Goal: Navigation & Orientation: Find specific page/section

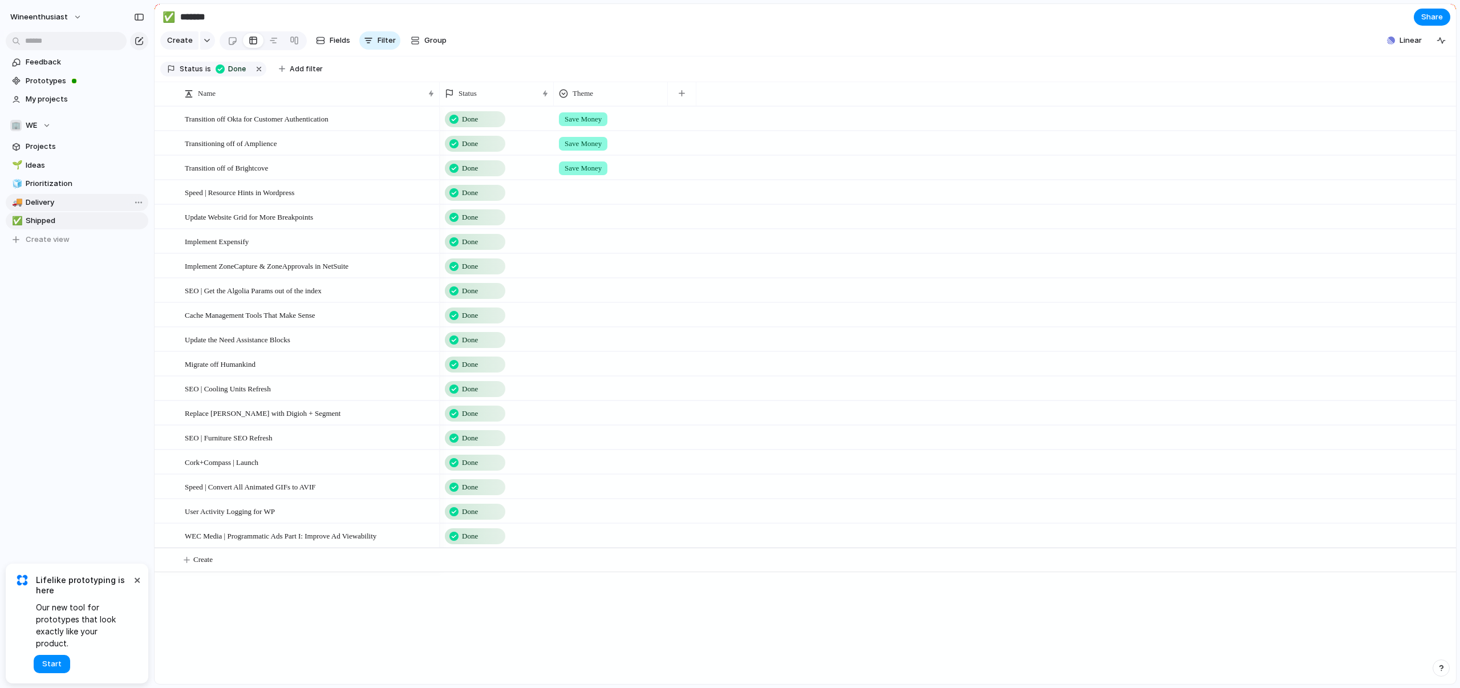
click at [44, 202] on span "Delivery" at bounding box center [85, 202] width 119 height 11
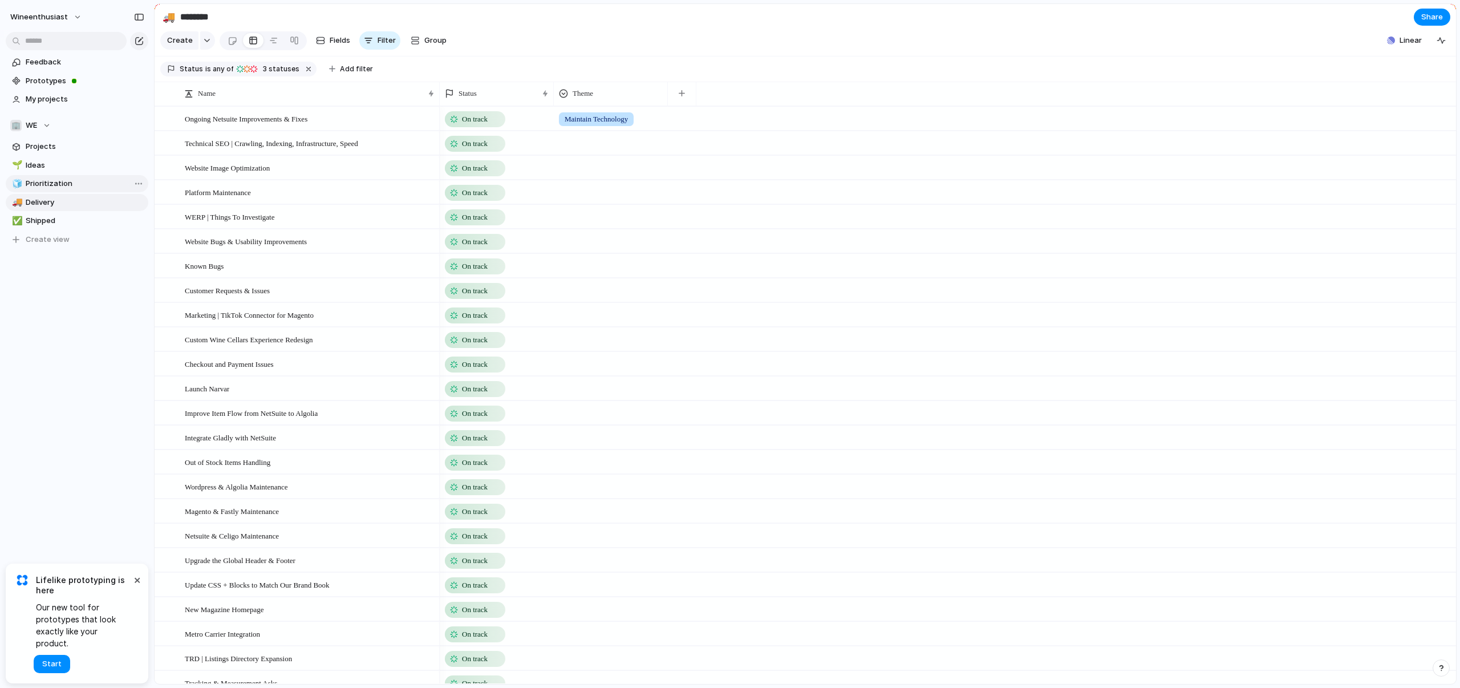
click at [43, 188] on span "Prioritization" at bounding box center [85, 183] width 119 height 11
type input "**********"
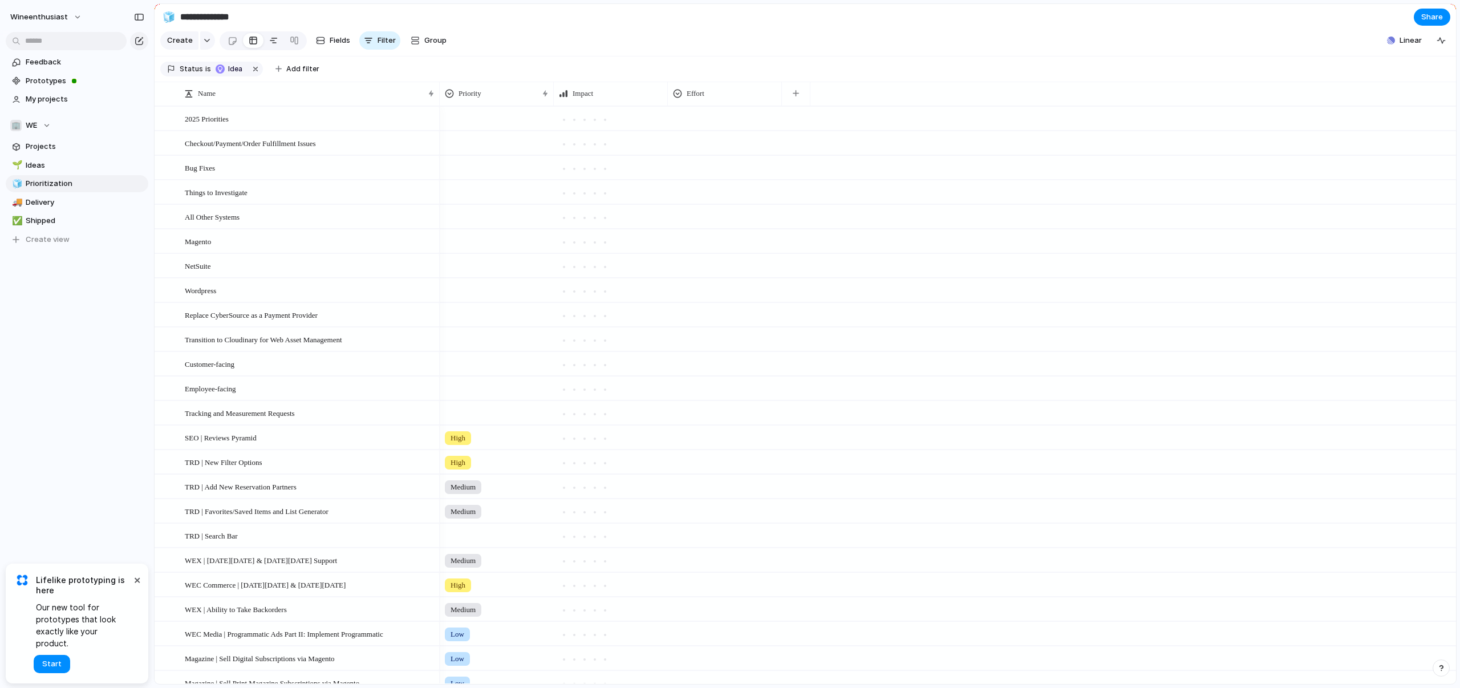
click at [271, 50] on div at bounding box center [273, 40] width 9 height 18
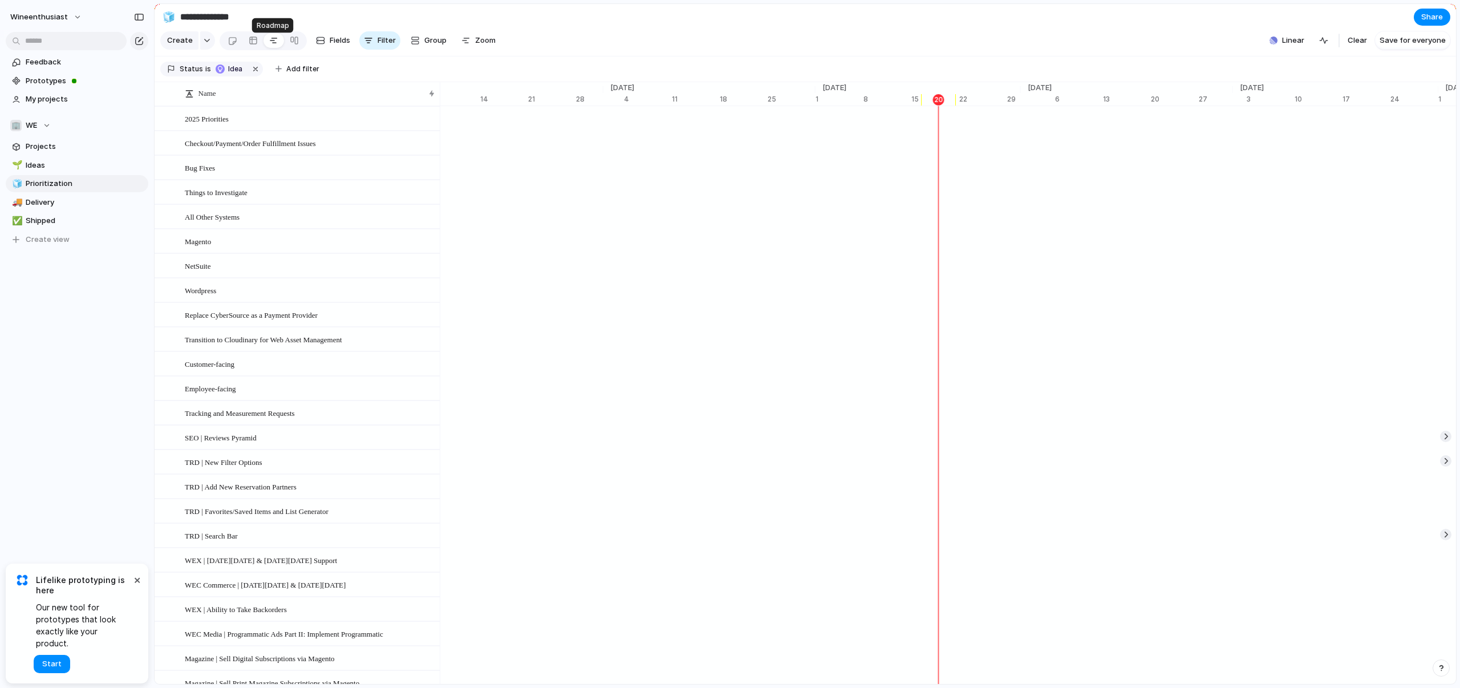
scroll to position [0, 7124]
click at [251, 47] on div at bounding box center [253, 40] width 9 height 18
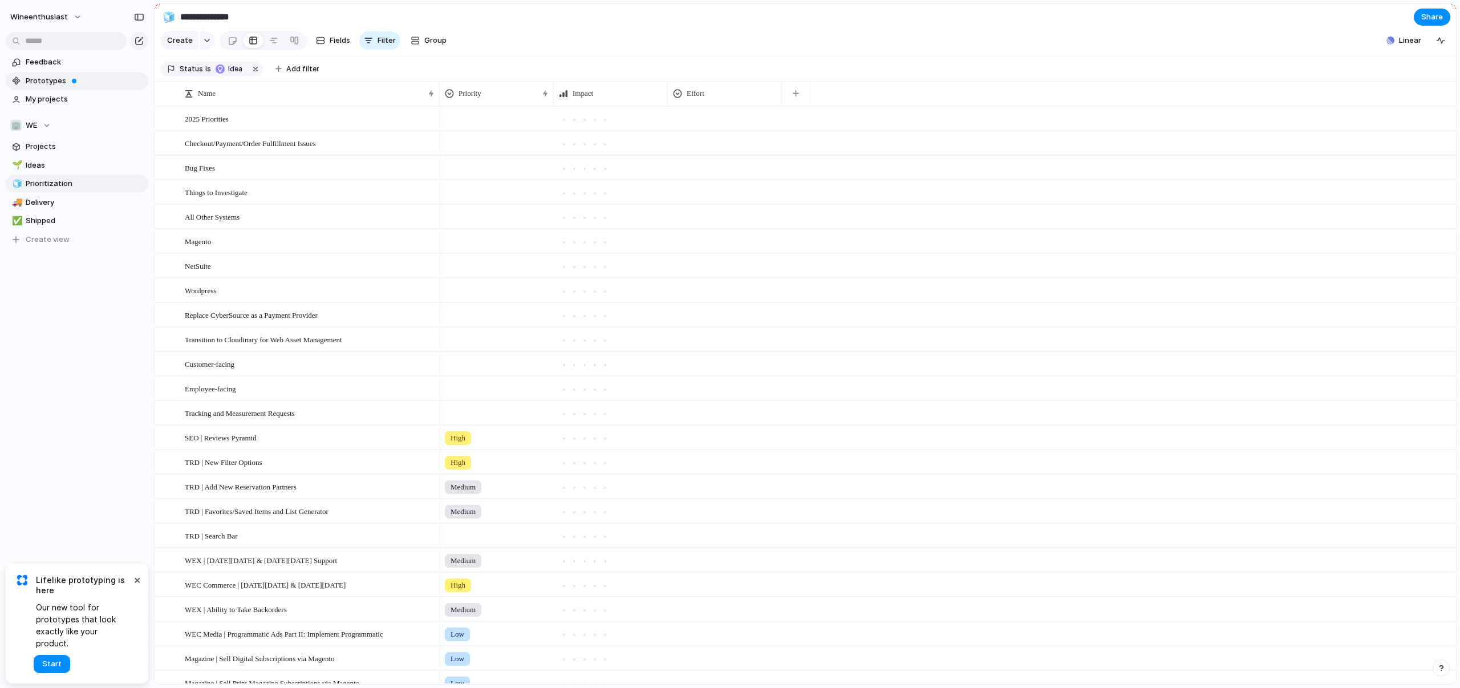
click at [59, 84] on span "Prototypes" at bounding box center [85, 80] width 119 height 11
click at [794, 96] on div "button" at bounding box center [796, 93] width 6 height 6
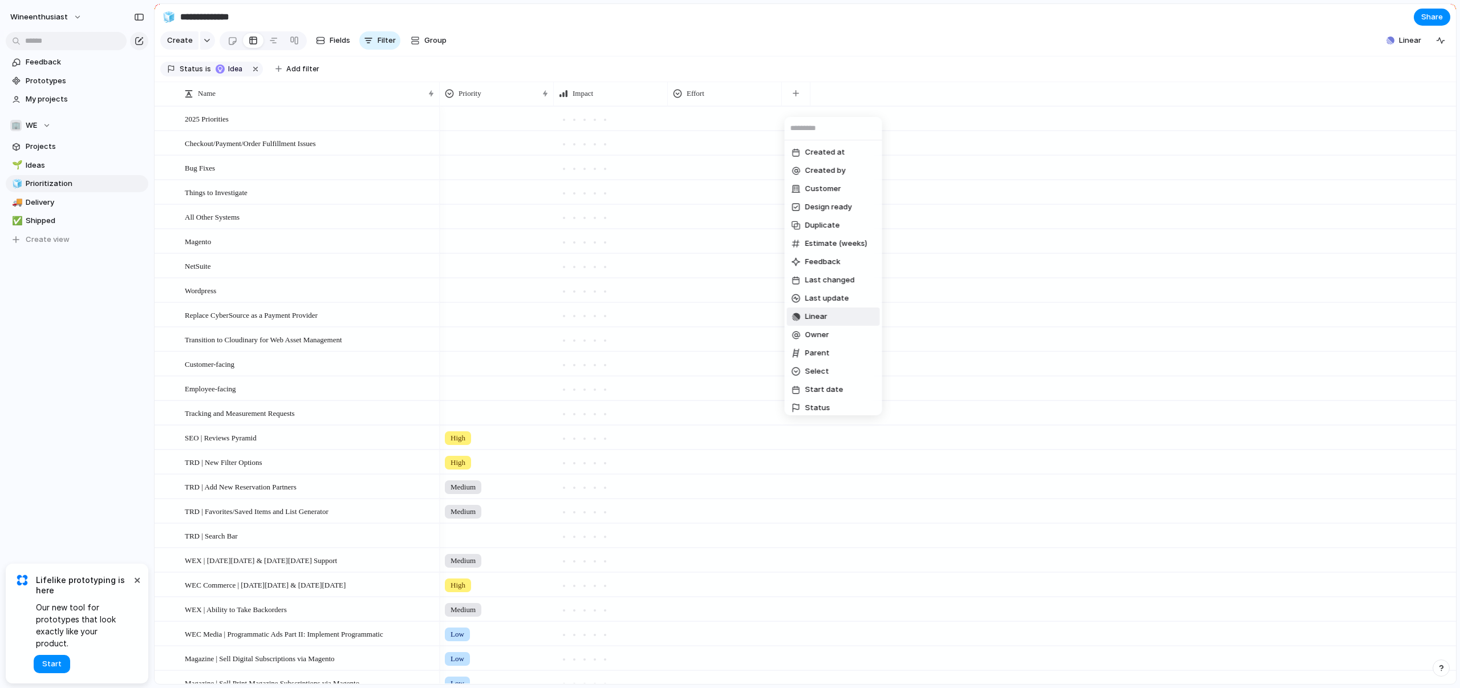
click at [816, 316] on span "Linear" at bounding box center [816, 316] width 22 height 11
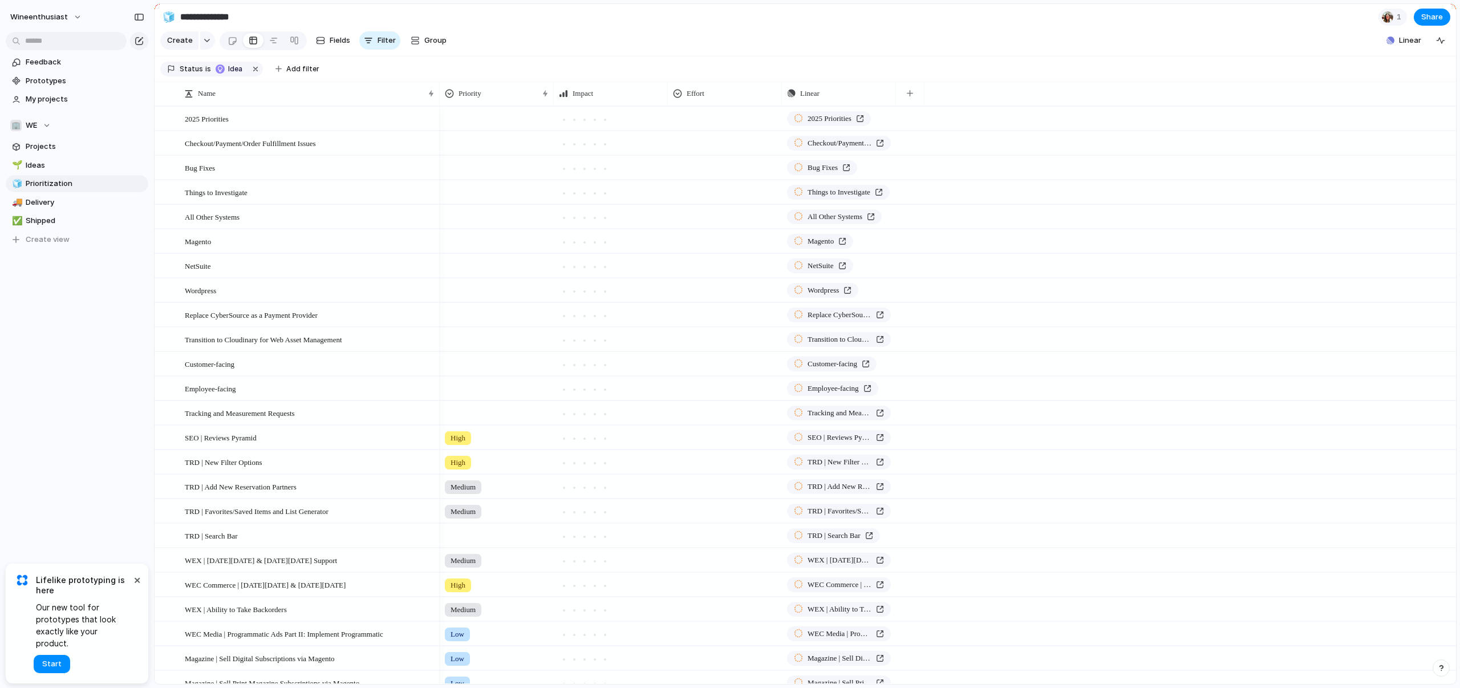
click at [106, 301] on div "Feedback Prototypes My projects 🏢 WE Projects 🌱 Ideas 🧊 Prioritization 🚚 Delive…" at bounding box center [77, 170] width 154 height 340
